Goal: Task Accomplishment & Management: Manage account settings

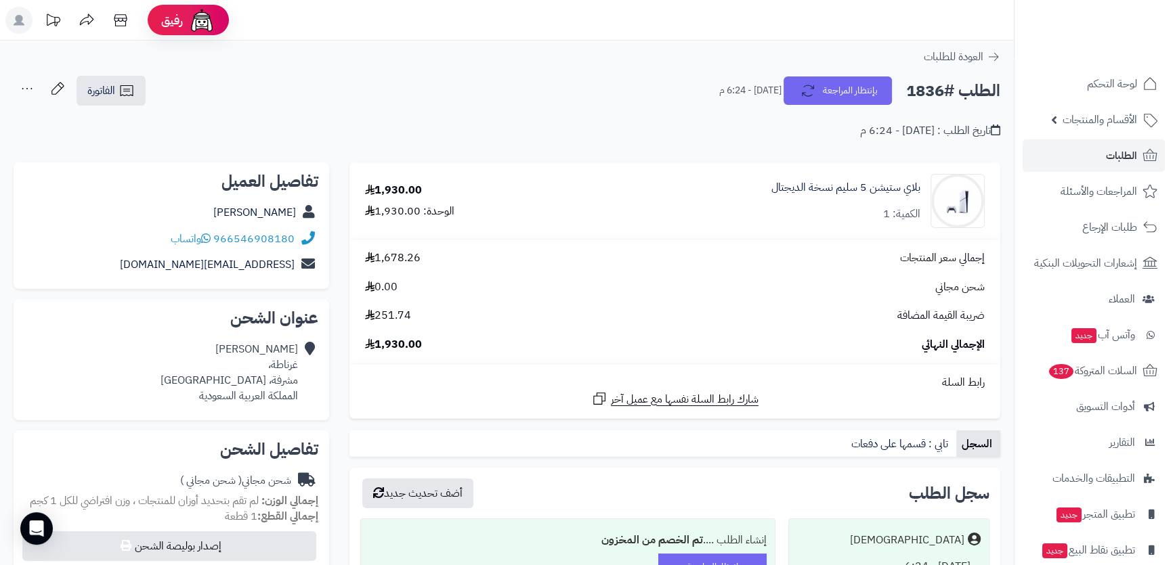
click at [1100, 114] on span "الأقسام والمنتجات" at bounding box center [1099, 119] width 74 height 19
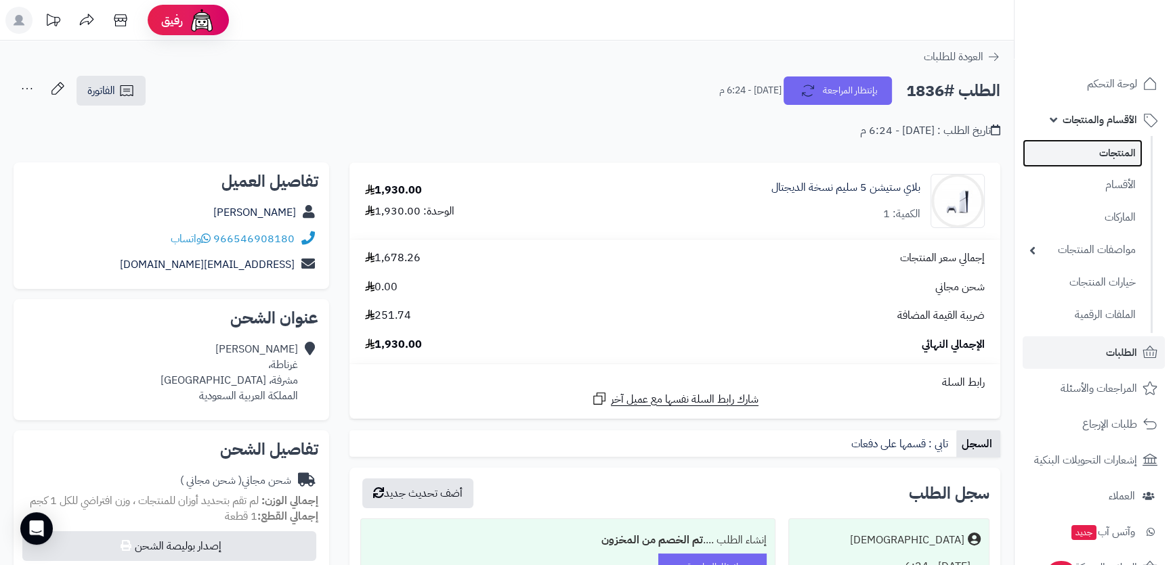
click at [1112, 148] on link "المنتجات" at bounding box center [1082, 153] width 120 height 28
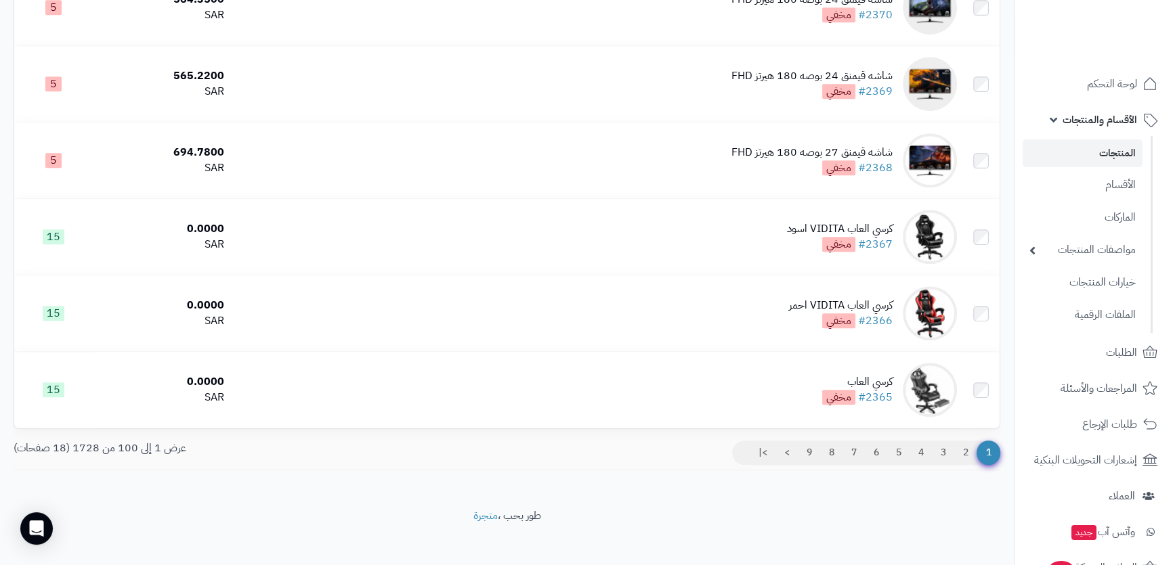
scroll to position [7401, 0]
click at [758, 440] on link ">|" at bounding box center [762, 452] width 26 height 24
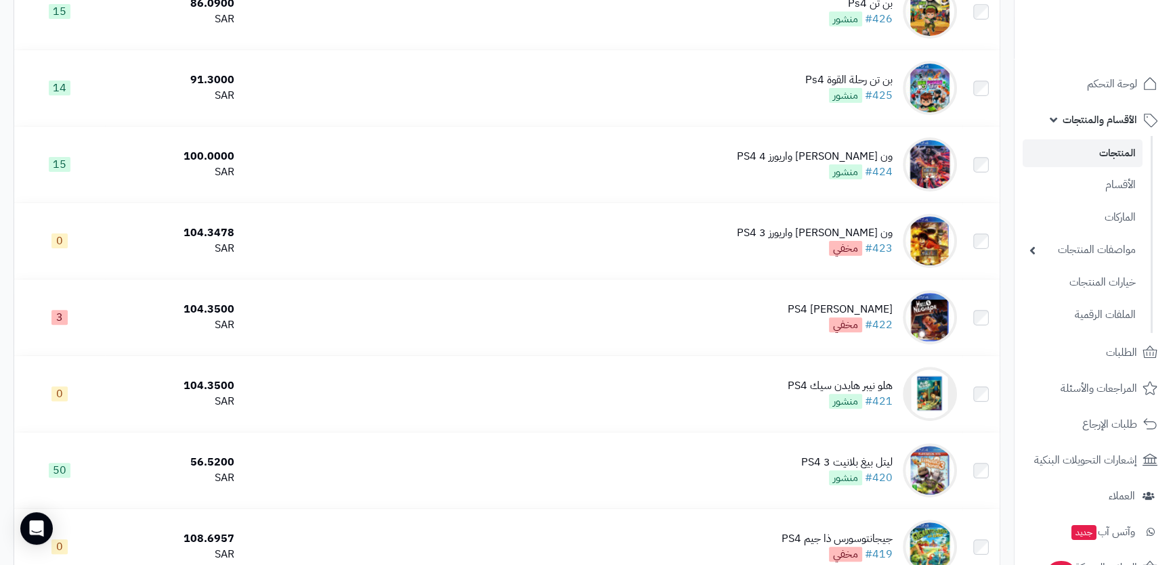
scroll to position [1898, 0]
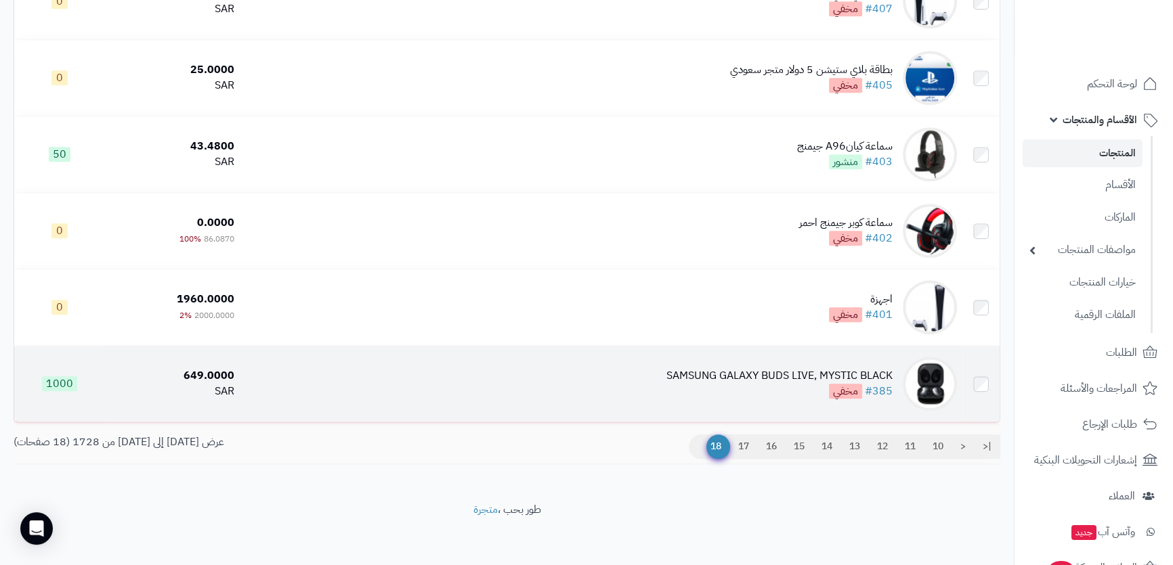
click at [747, 382] on div "SAMSUNG GALAXY BUDS LIVE, MYSTIC BLACK #385 مخفي" at bounding box center [779, 383] width 226 height 31
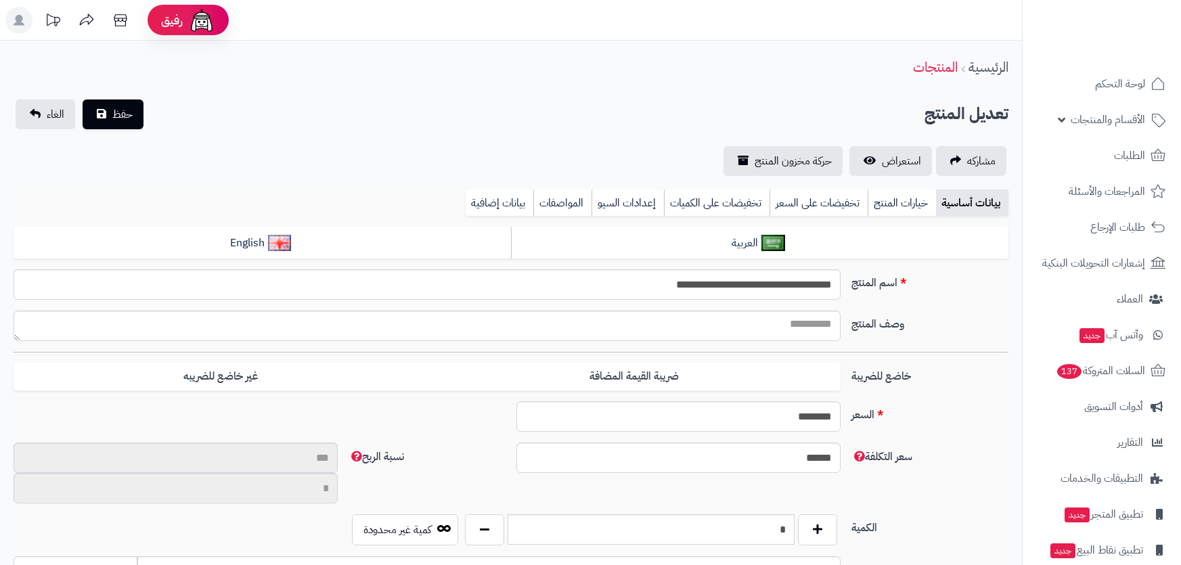
select select
type input "**"
type input "**********"
type input "******"
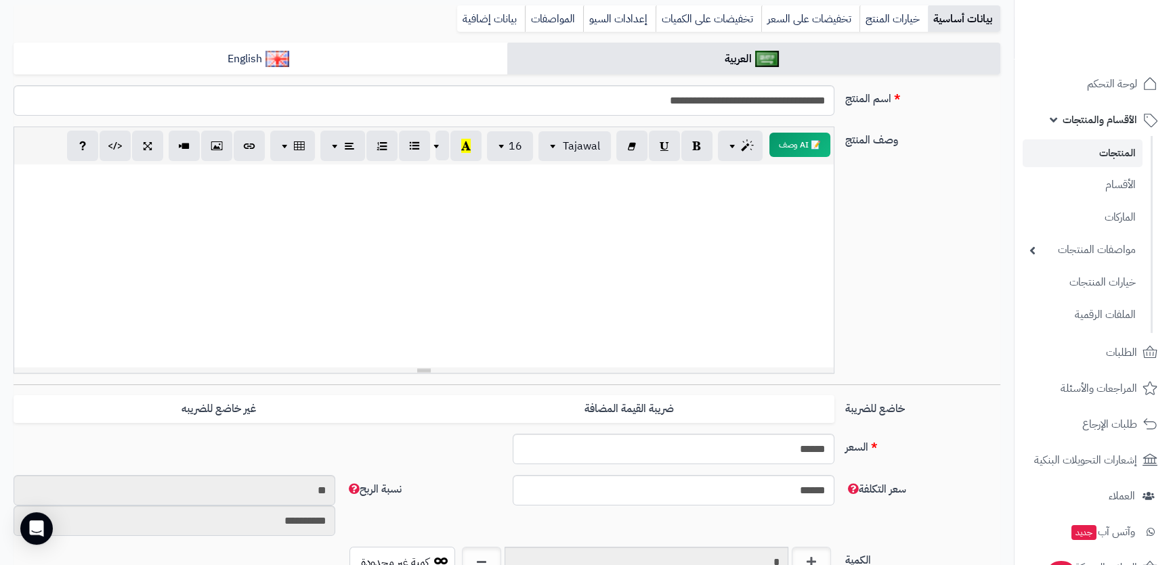
scroll to position [123, 0]
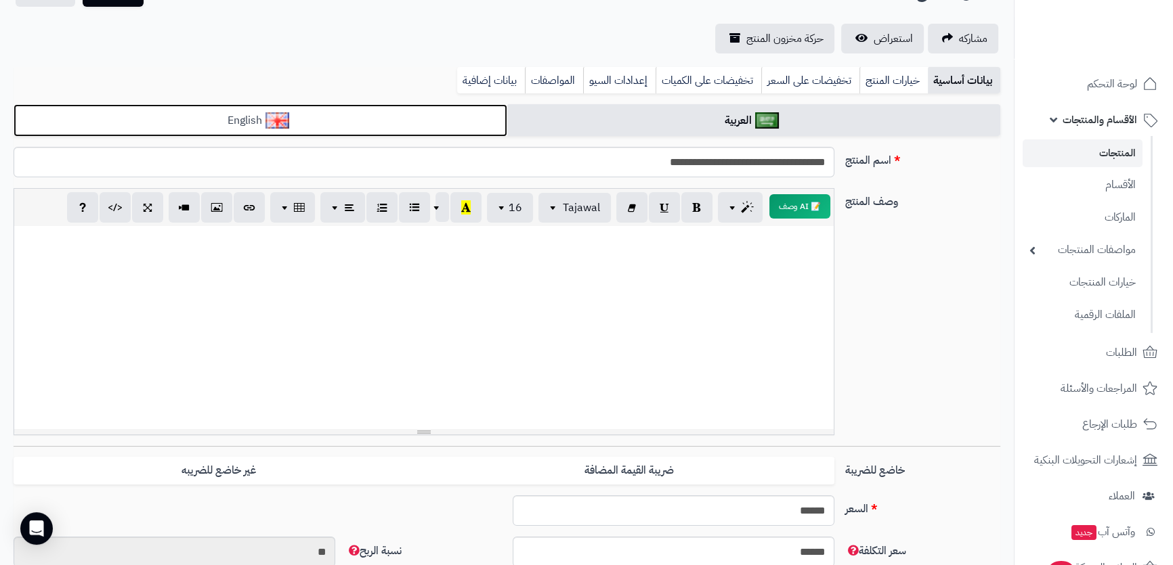
click at [467, 115] on link "English" at bounding box center [261, 120] width 494 height 33
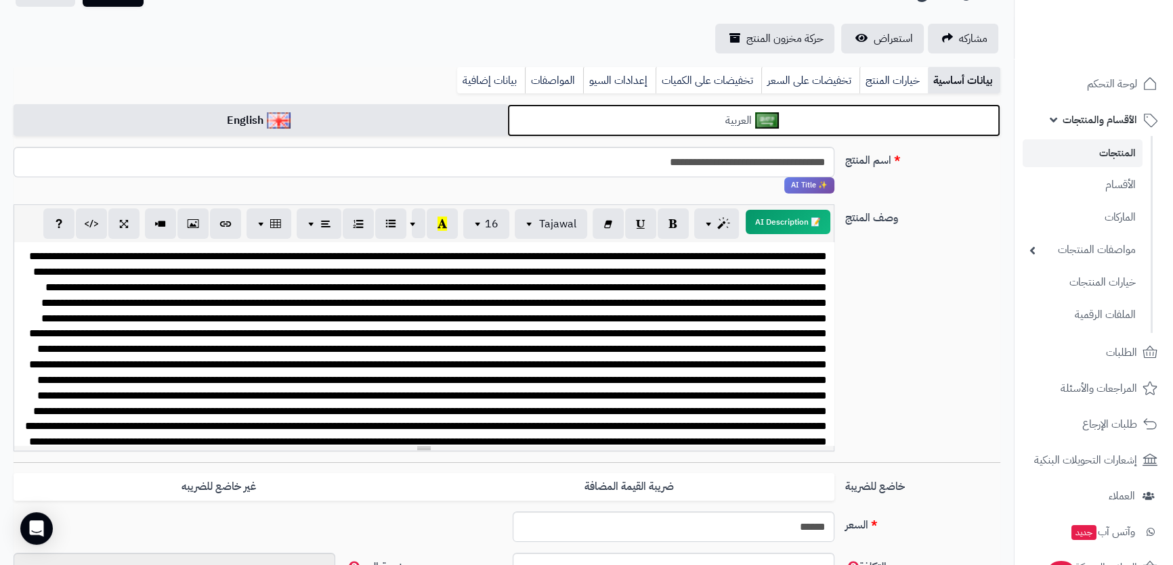
click at [529, 119] on link "العربية" at bounding box center [754, 120] width 494 height 33
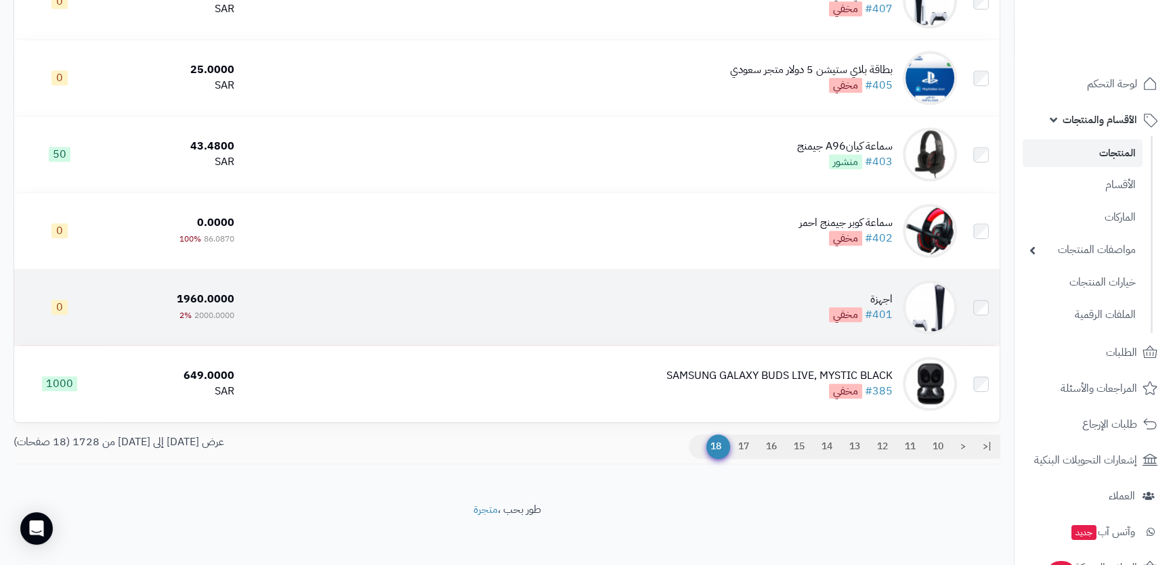
scroll to position [1775, 0]
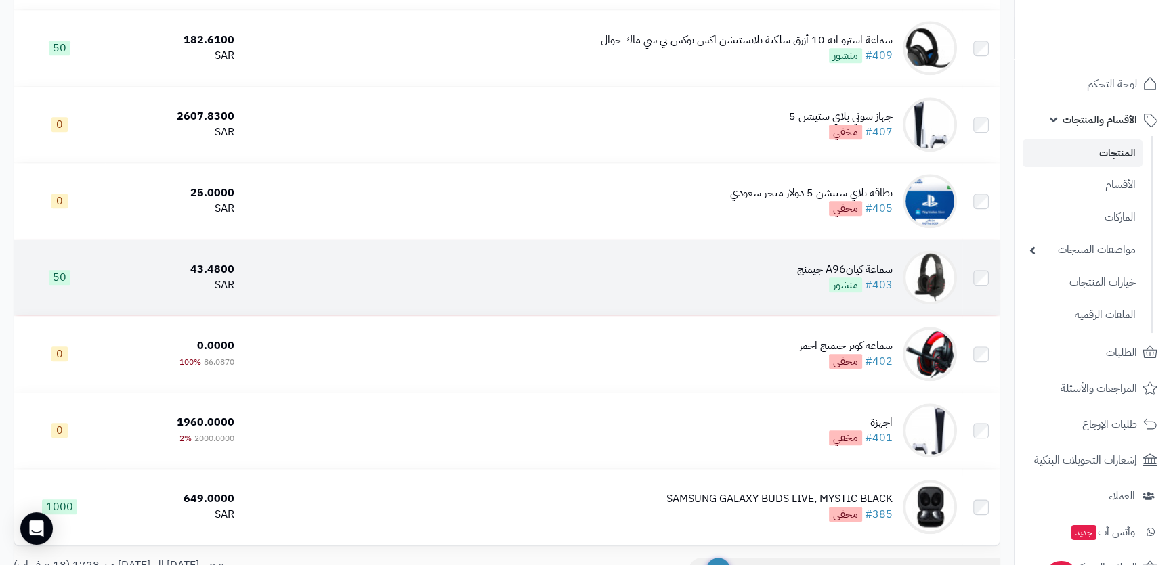
click at [809, 278] on div "سماعة كيانA96 جيمنج #403 منشور" at bounding box center [844, 277] width 95 height 31
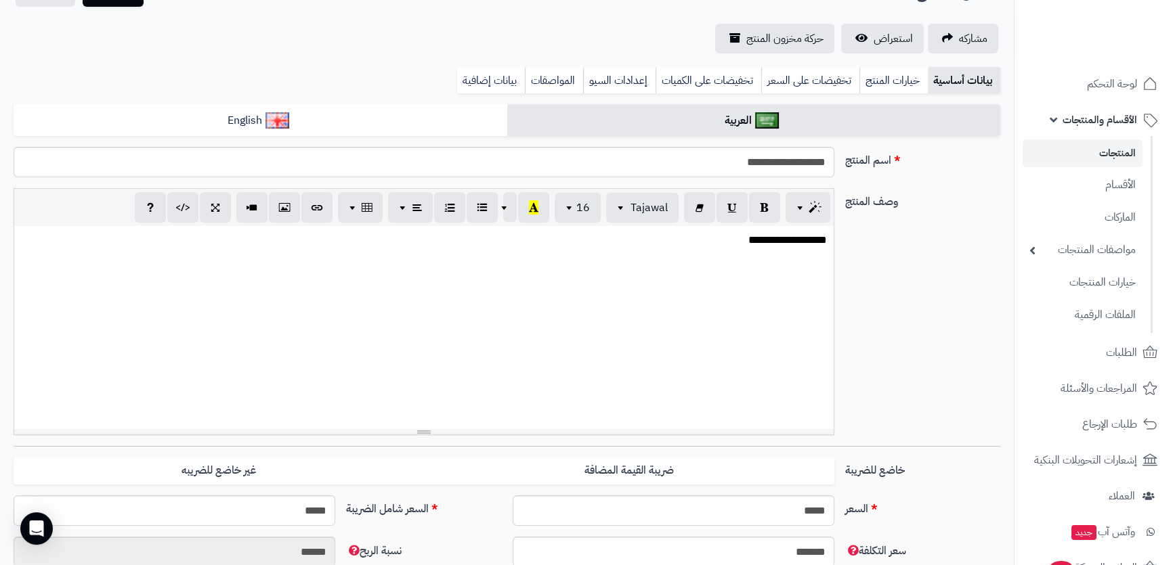
scroll to position [893, 0]
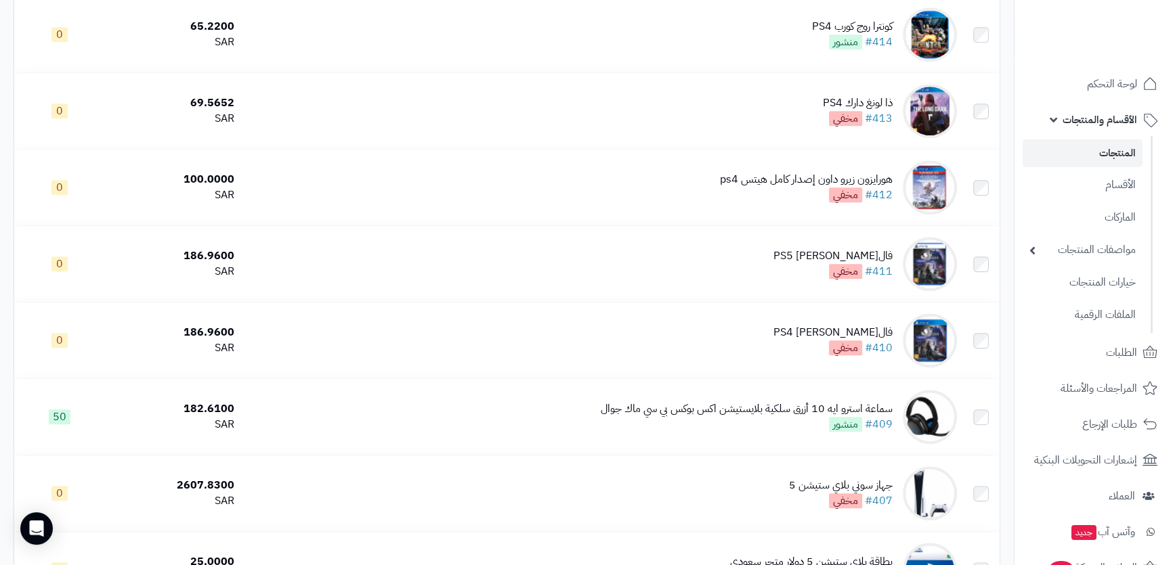
scroll to position [1282, 0]
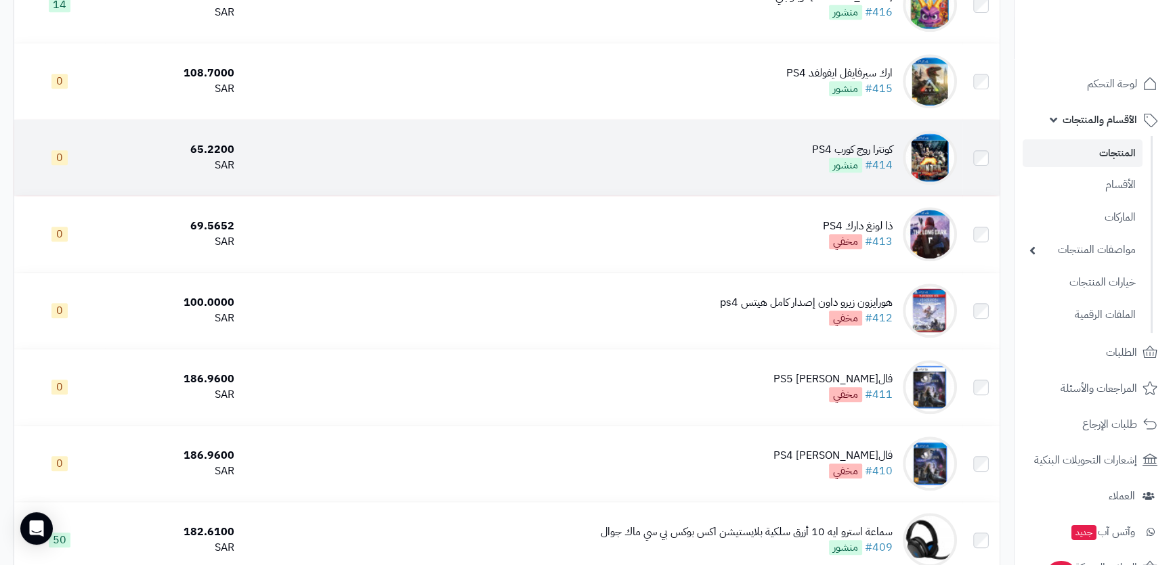
click at [697, 143] on td "كونترا روج كورب PS4 #414 منشور" at bounding box center [601, 158] width 722 height 76
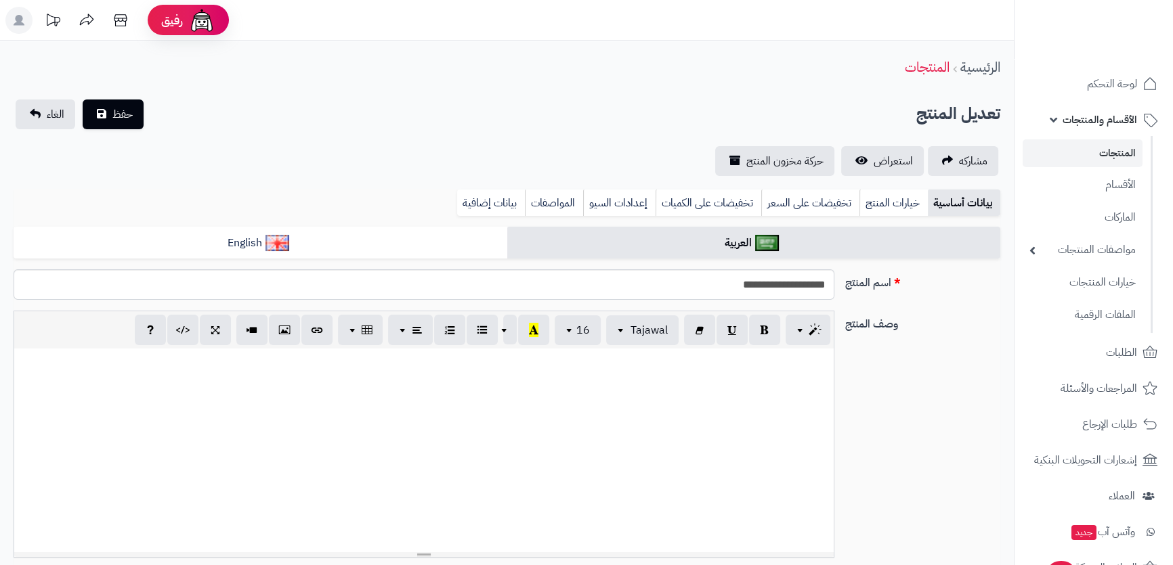
scroll to position [123, 0]
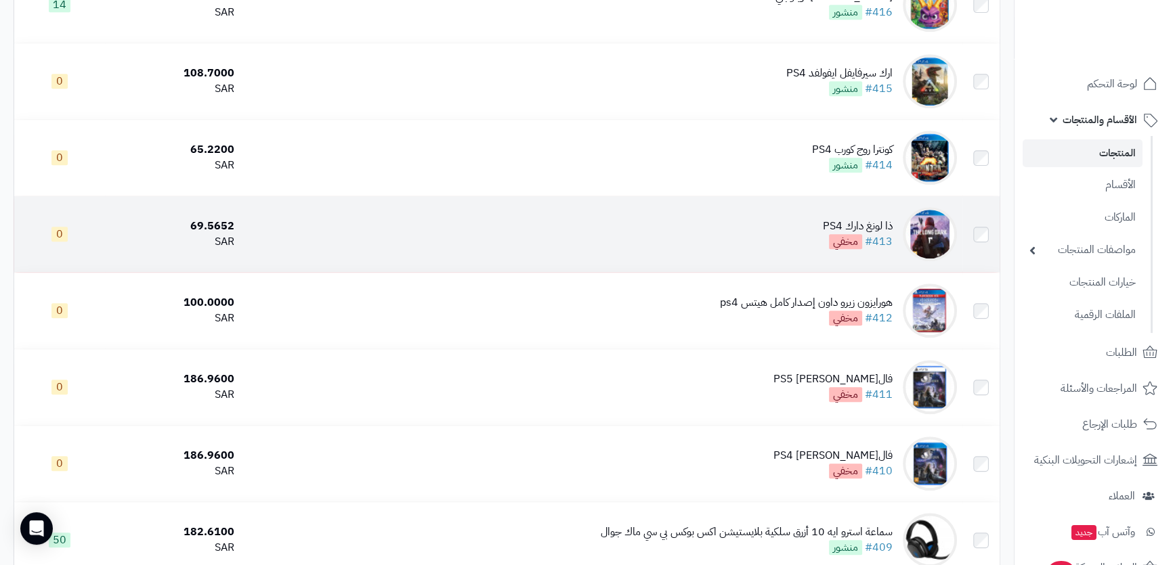
scroll to position [1159, 0]
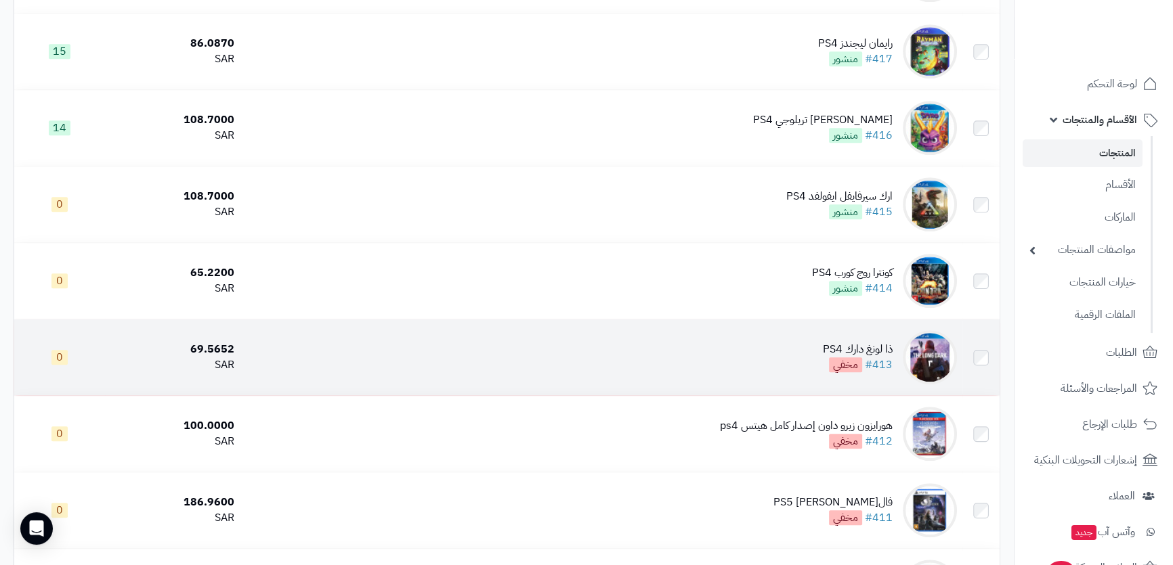
click at [722, 196] on td "ارك سيرفايفل ايفولفد PS4 #415 منشور" at bounding box center [601, 205] width 722 height 76
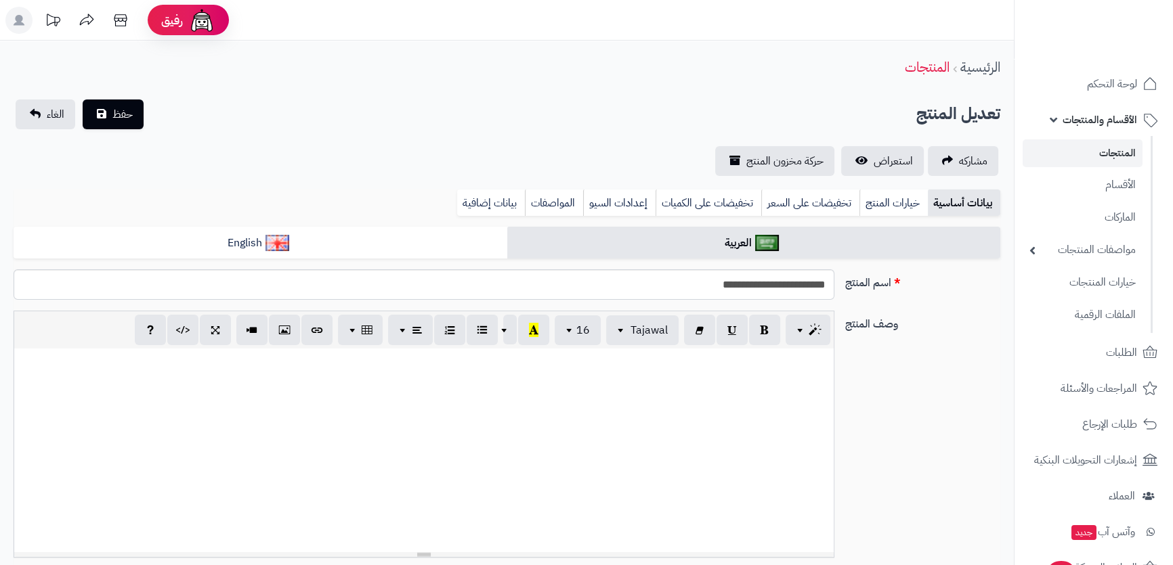
scroll to position [309, 0]
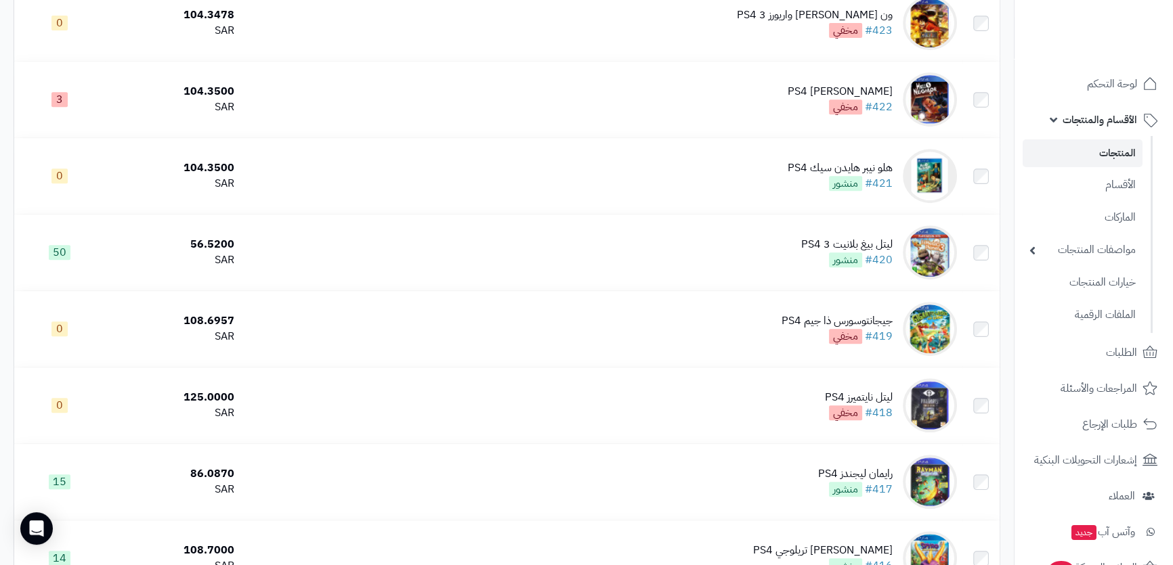
scroll to position [667, 0]
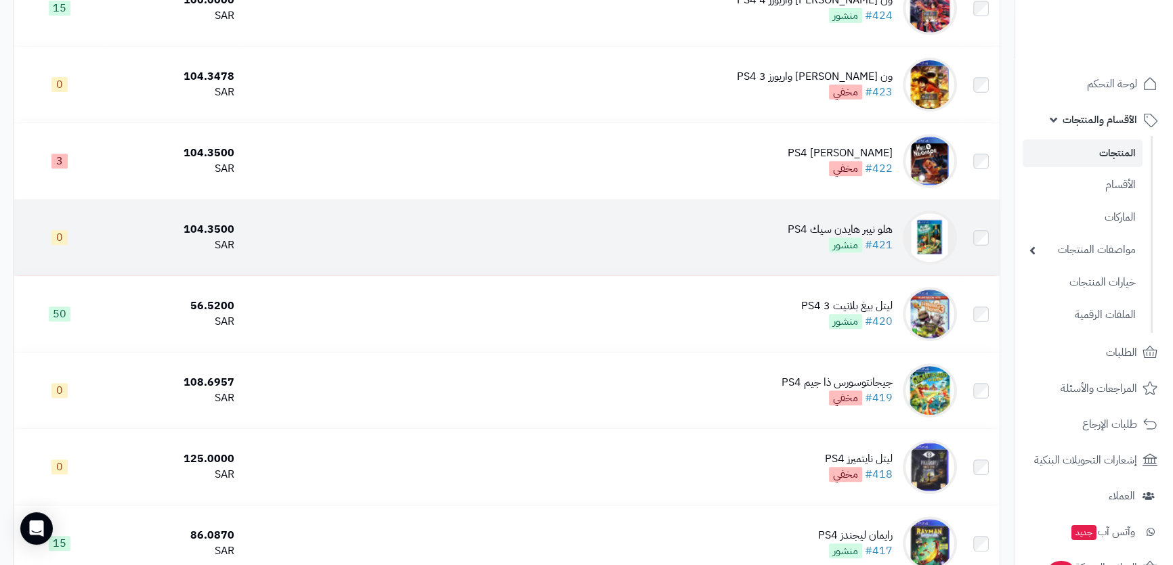
click at [674, 211] on td "هلو نيبر هايدن سيك PS4 #421 منشور" at bounding box center [601, 238] width 722 height 76
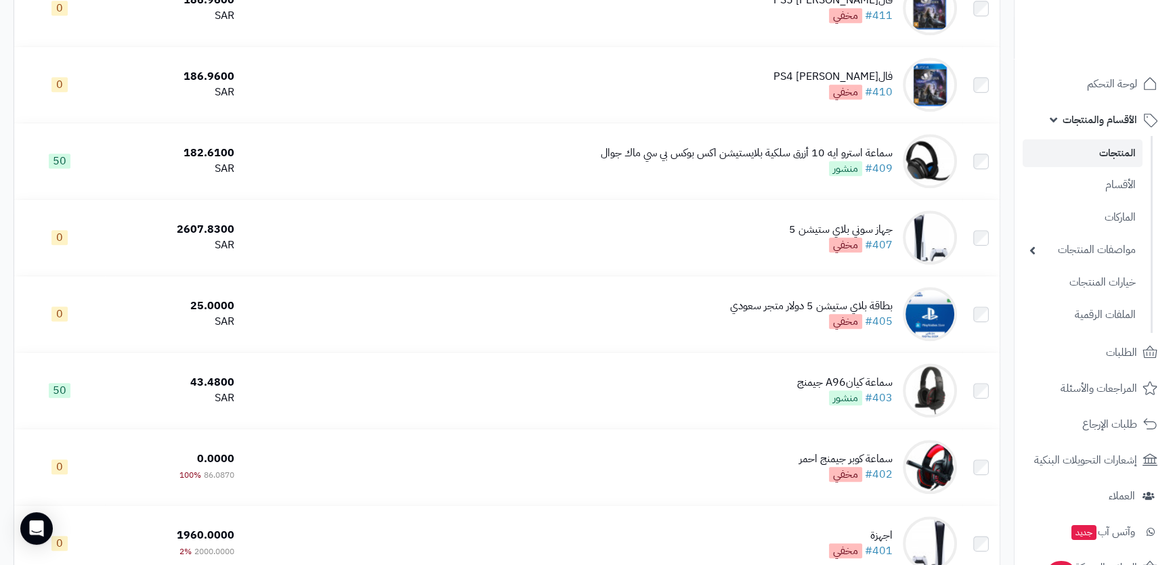
scroll to position [1898, 0]
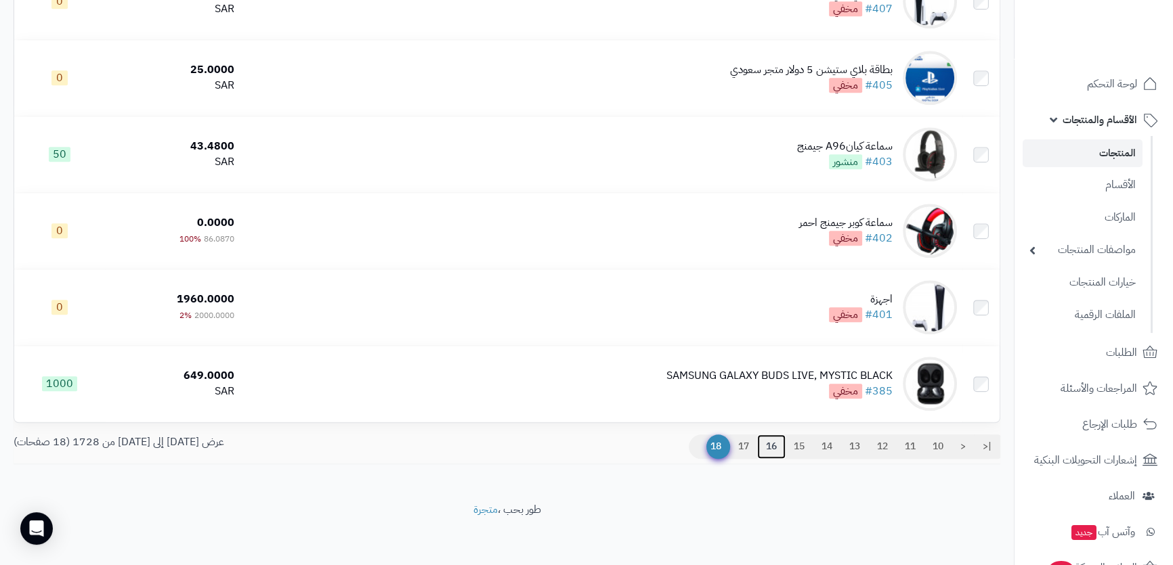
click at [762, 443] on link "16" at bounding box center [771, 447] width 28 height 24
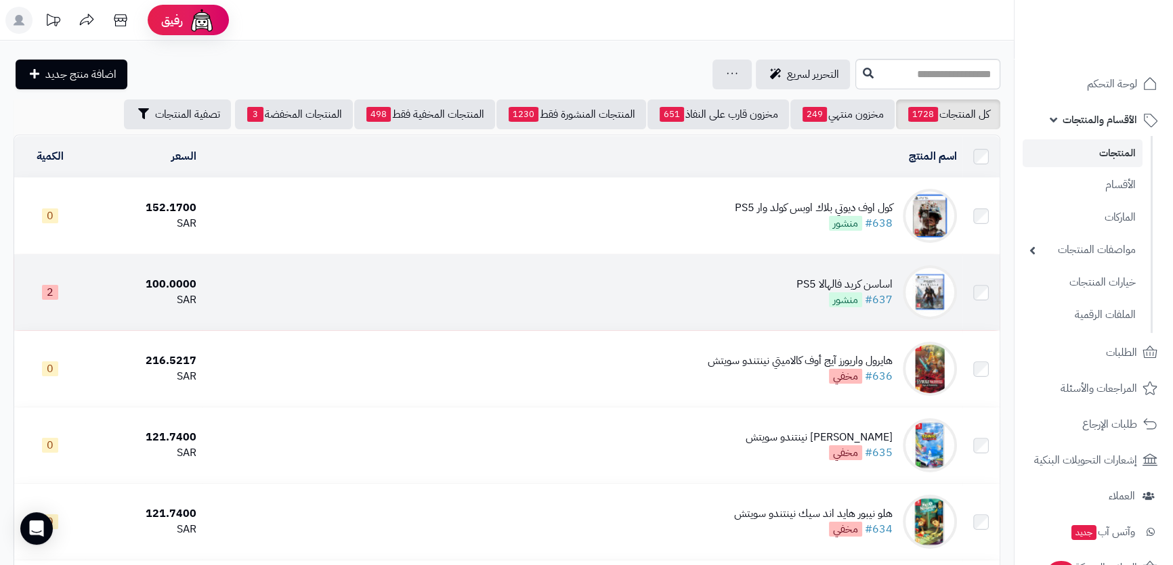
click at [743, 269] on td "اساسن كريد فالهالا PS5 #637 منشور" at bounding box center [582, 293] width 760 height 76
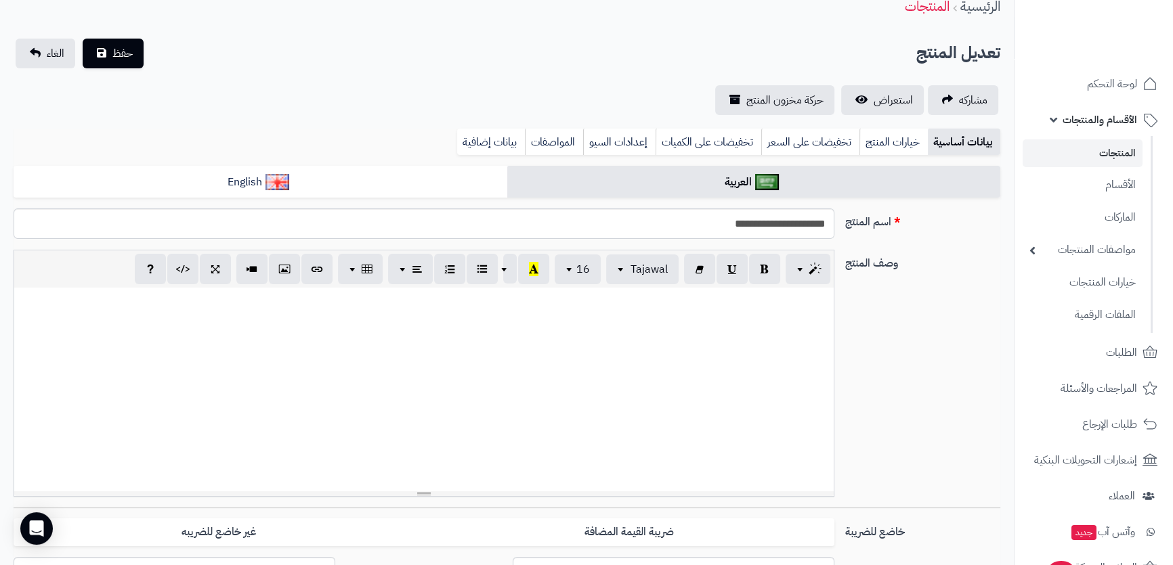
scroll to position [64, 0]
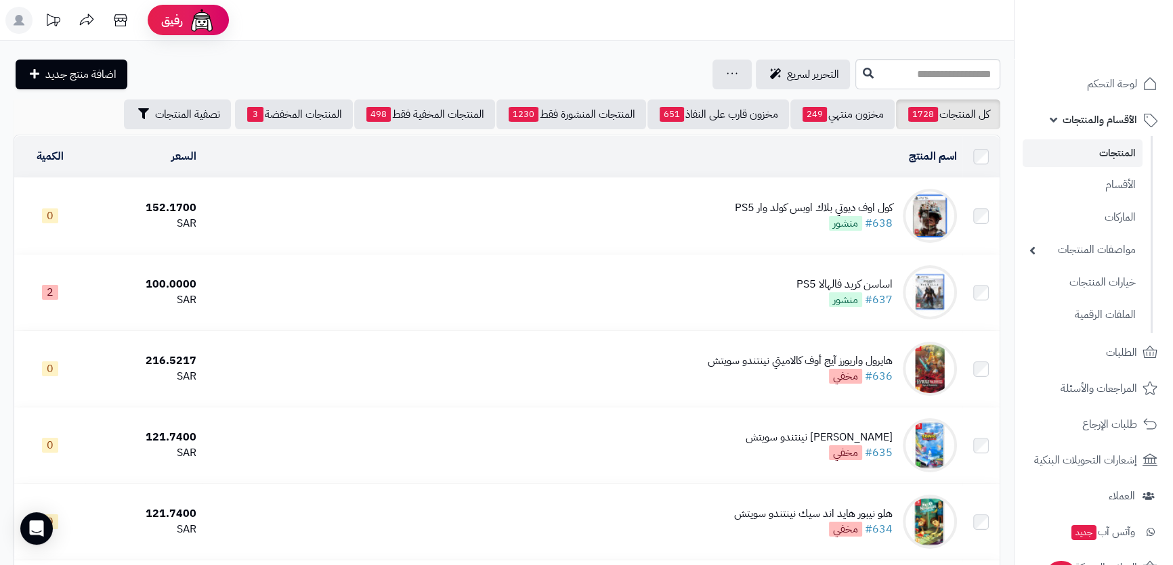
click at [756, 228] on div "كول اوف ديوتي بلاك اوبس كولد وار PS5 #638 منشور" at bounding box center [814, 215] width 158 height 31
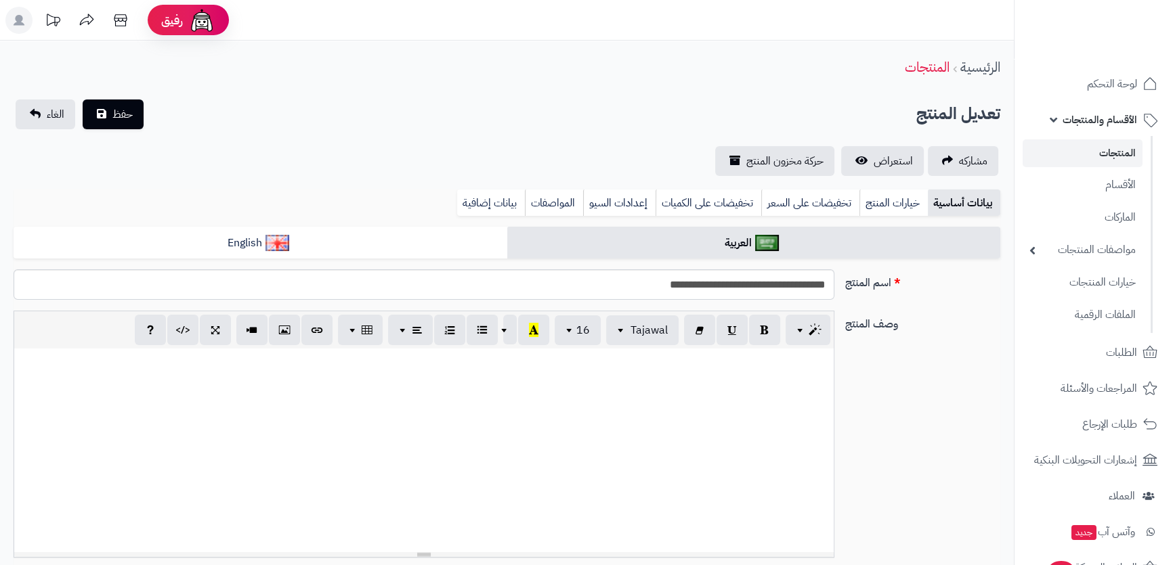
scroll to position [476, 0]
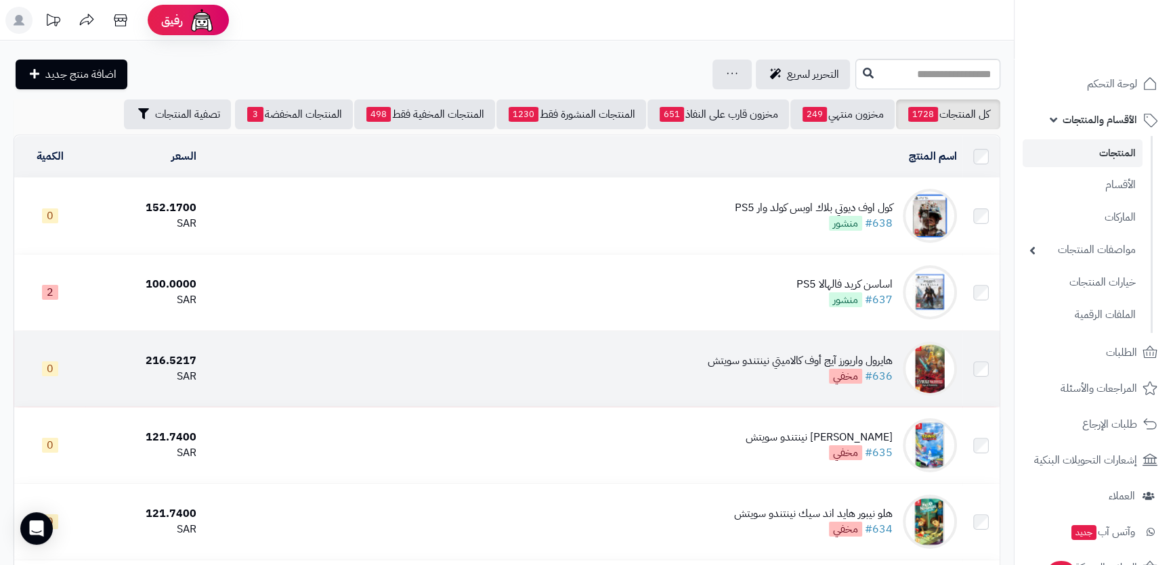
click at [487, 366] on td "هايرول واريورز آيج أوف كالاميتي نينتندو سويتش #636 مخفي" at bounding box center [582, 369] width 760 height 76
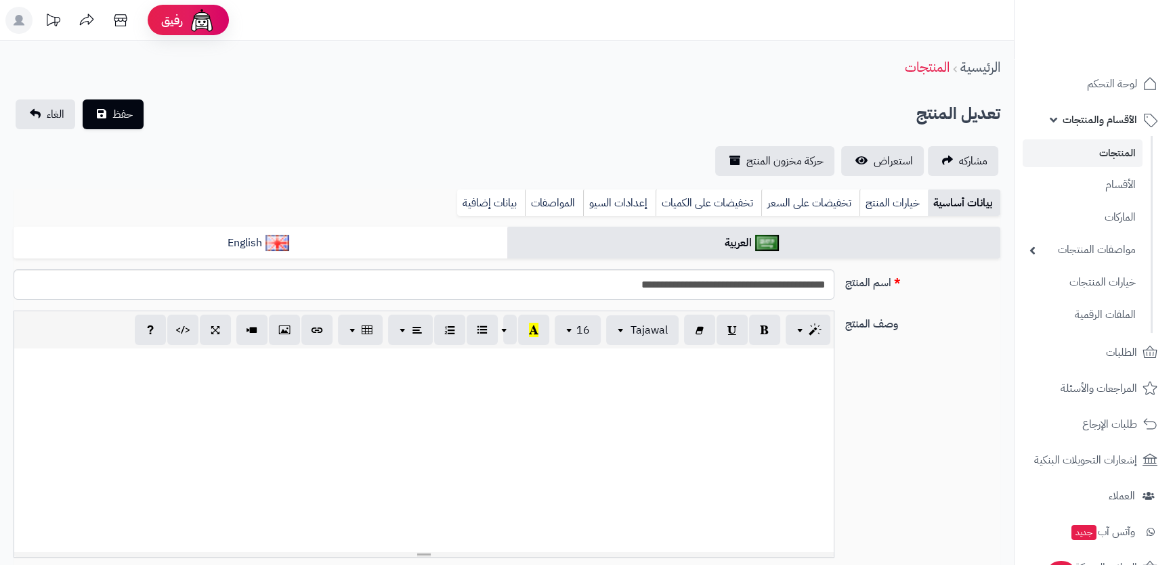
scroll to position [1293, 0]
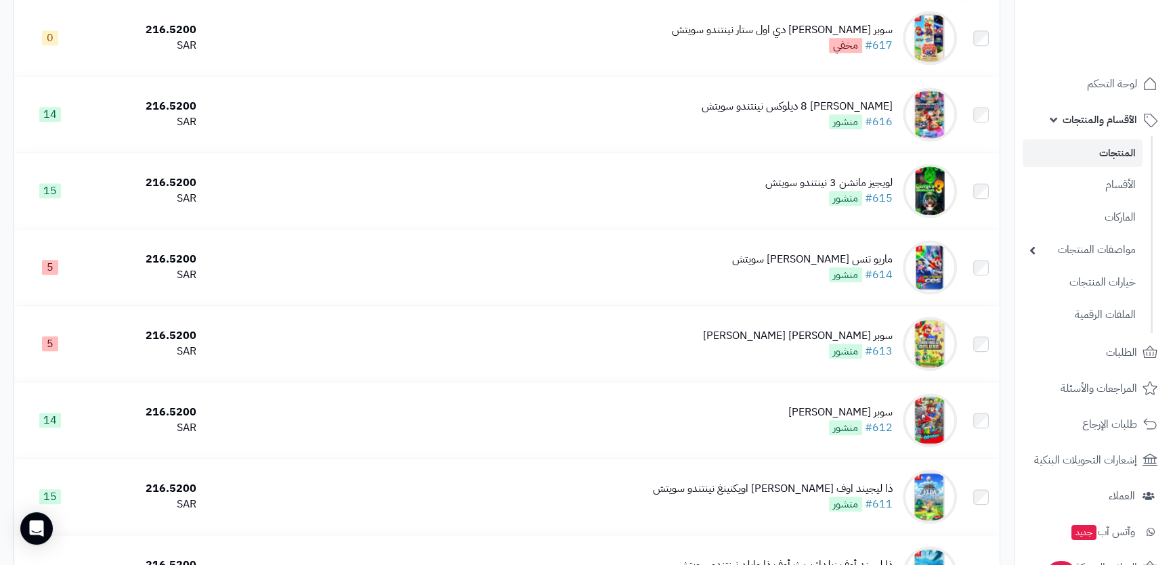
scroll to position [2092, 0]
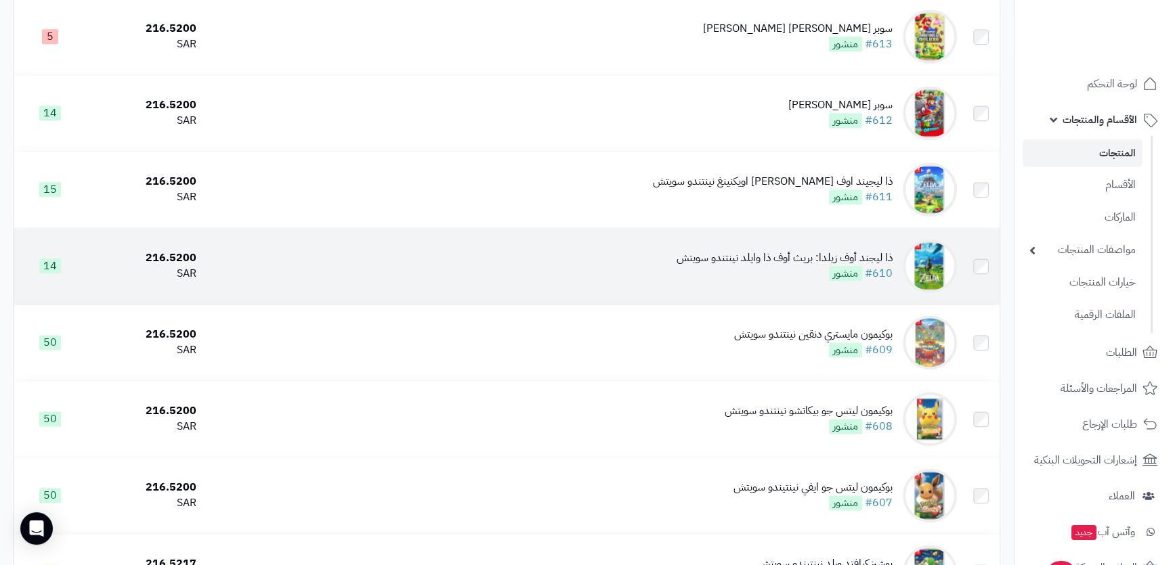
click at [800, 261] on div "ذا ليجند أوف زيلدا: بريث أوف ذا وايلد نينتندو سويتش #610 منشور" at bounding box center [784, 266] width 216 height 31
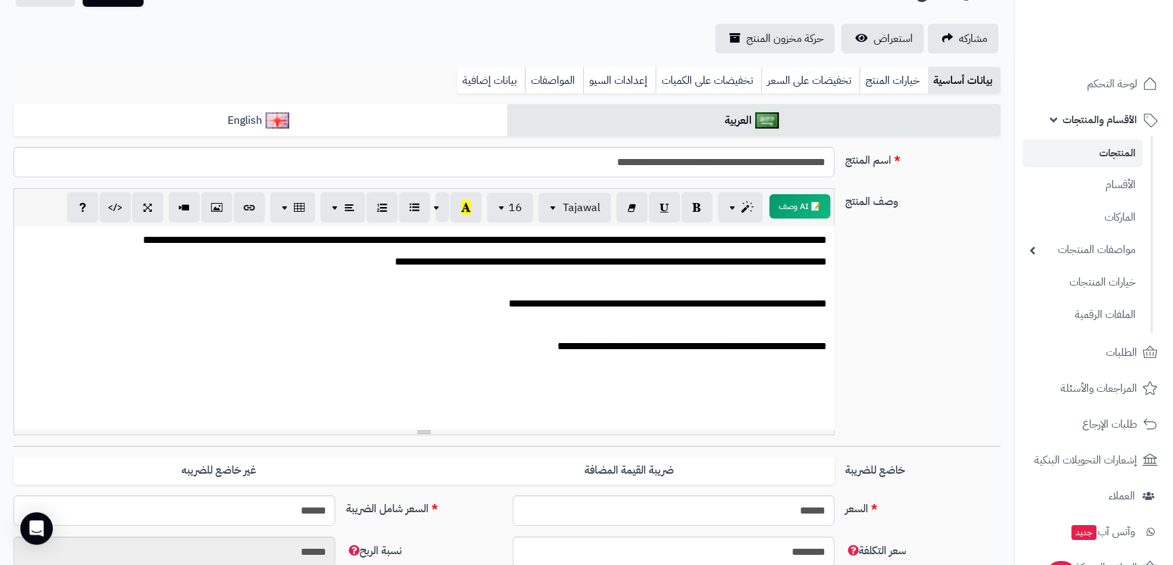
scroll to position [61, 0]
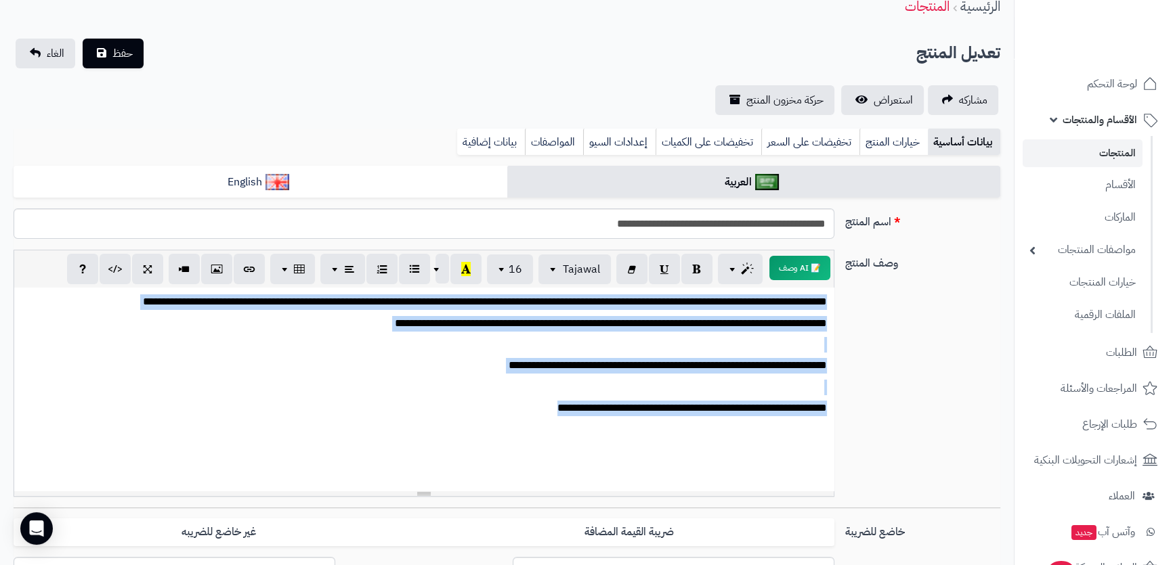
drag, startPoint x: 506, startPoint y: 408, endPoint x: 937, endPoint y: 288, distance: 447.1
click at [937, 288] on div "**********" at bounding box center [506, 379] width 997 height 258
